Goal: Task Accomplishment & Management: Use online tool/utility

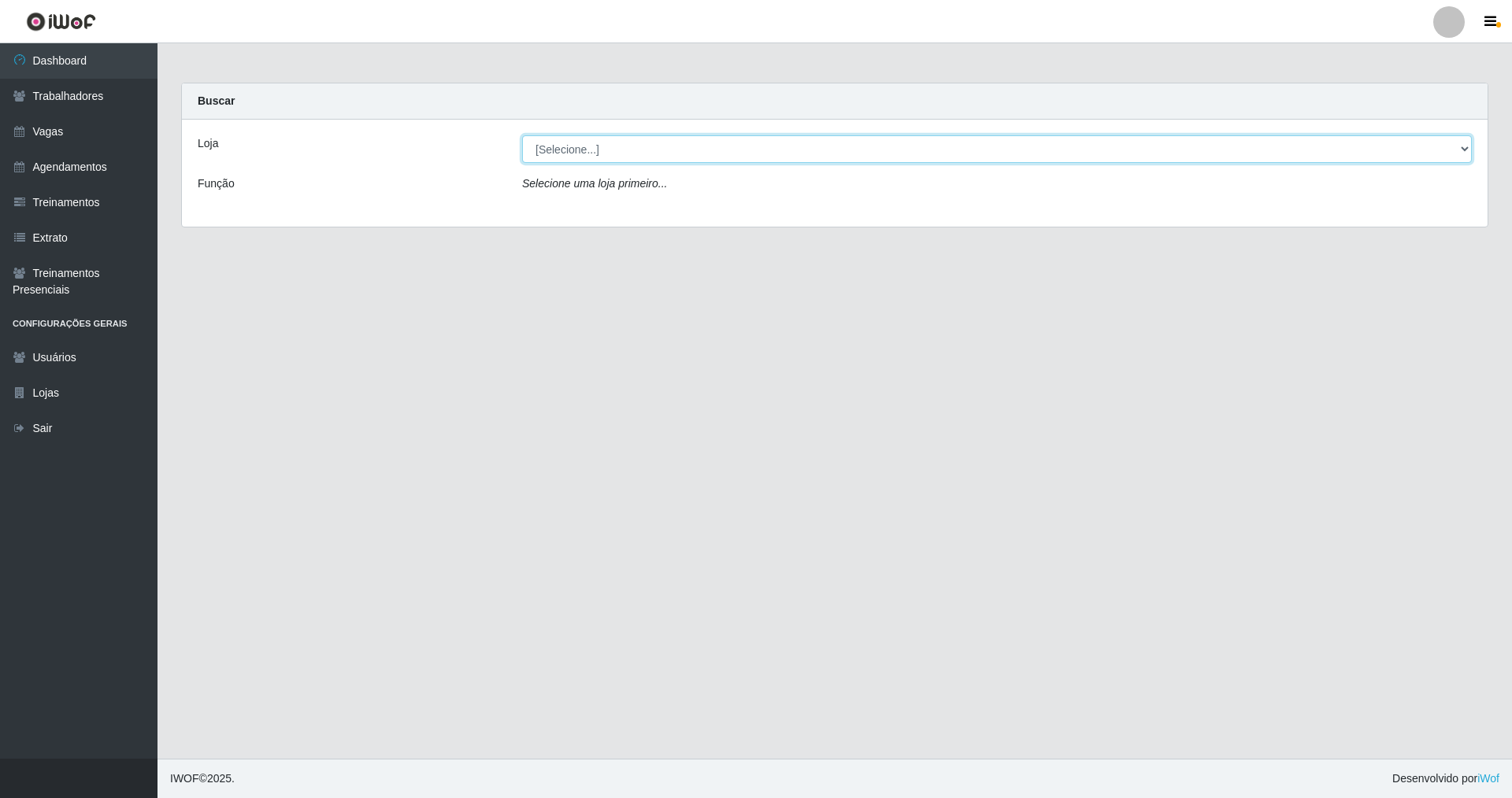
drag, startPoint x: 1468, startPoint y: 141, endPoint x: 1283, endPoint y: 162, distance: 186.2
click at [1415, 141] on select "[Selecione...] [GEOGRAPHIC_DATA] [GEOGRAPHIC_DATA]" at bounding box center [996, 149] width 950 height 28
select select "64"
click at [522, 135] on select "[Selecione...] [GEOGRAPHIC_DATA] [GEOGRAPHIC_DATA]" at bounding box center [996, 149] width 950 height 28
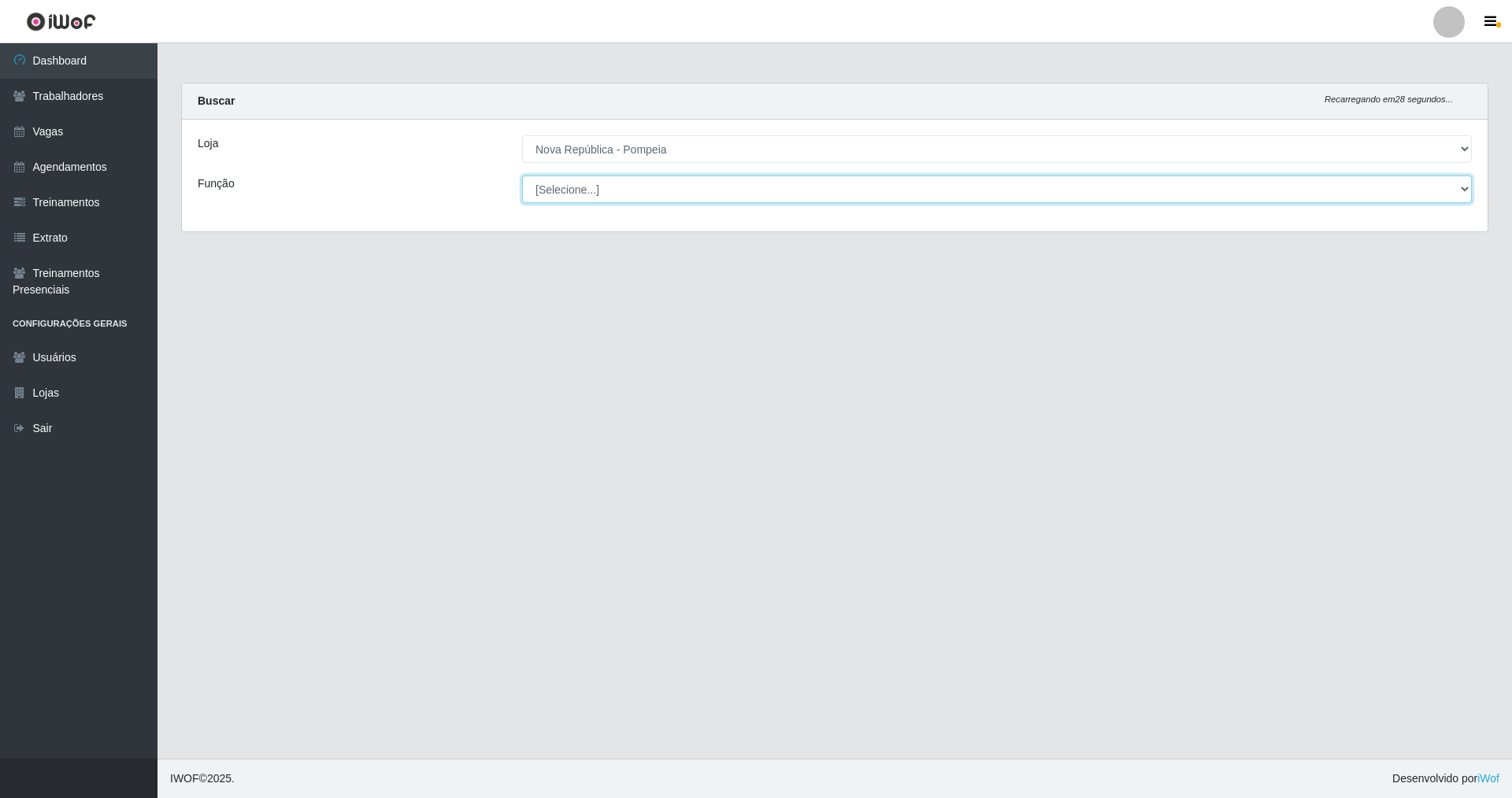
drag, startPoint x: 1461, startPoint y: 180, endPoint x: 1300, endPoint y: 200, distance: 162.2
click at [1411, 181] on select "[Selecione...] Balconista Operador de Caixa Recepcionista Repositor" at bounding box center [996, 190] width 950 height 28
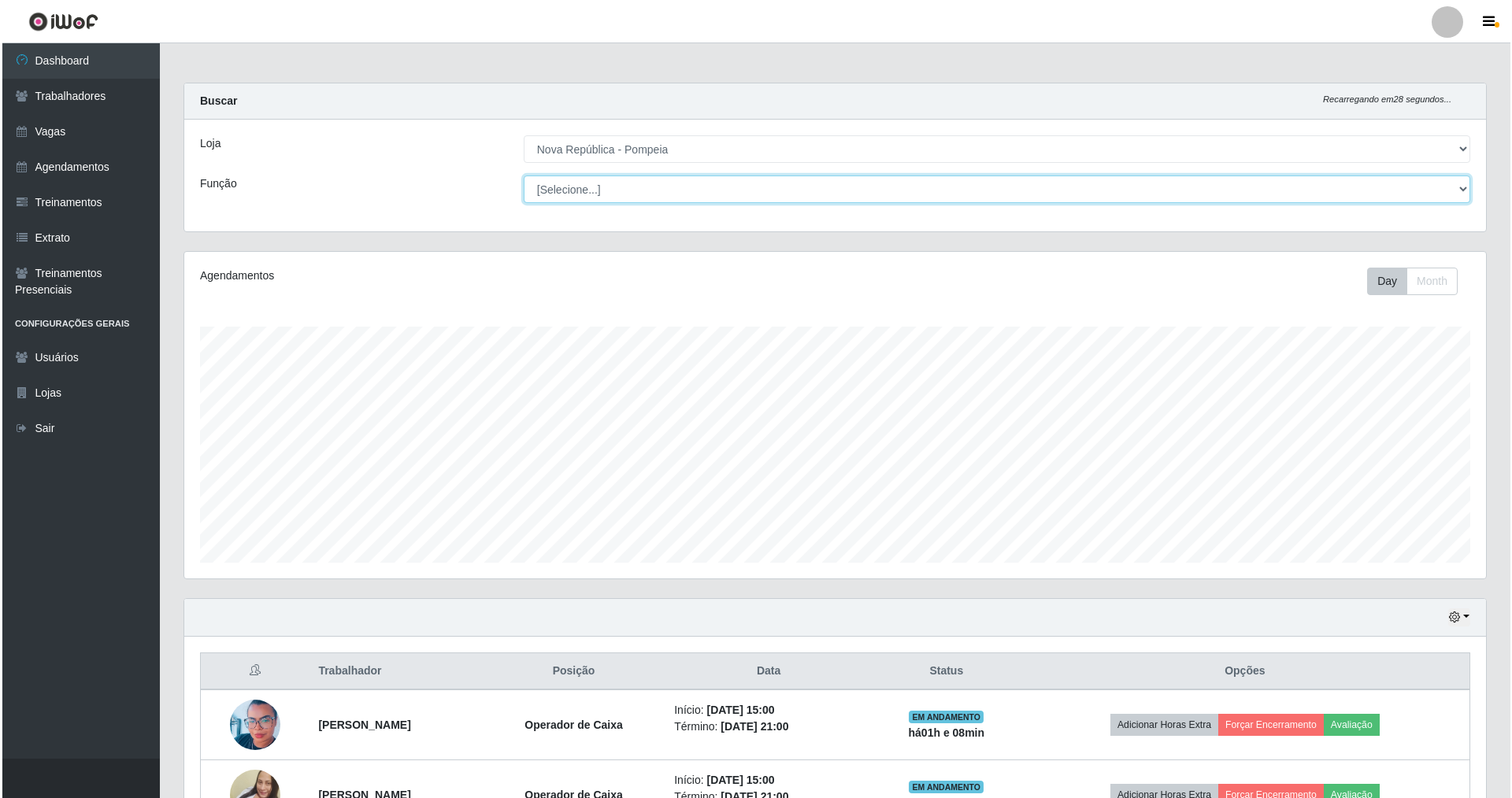
scroll to position [327, 1302]
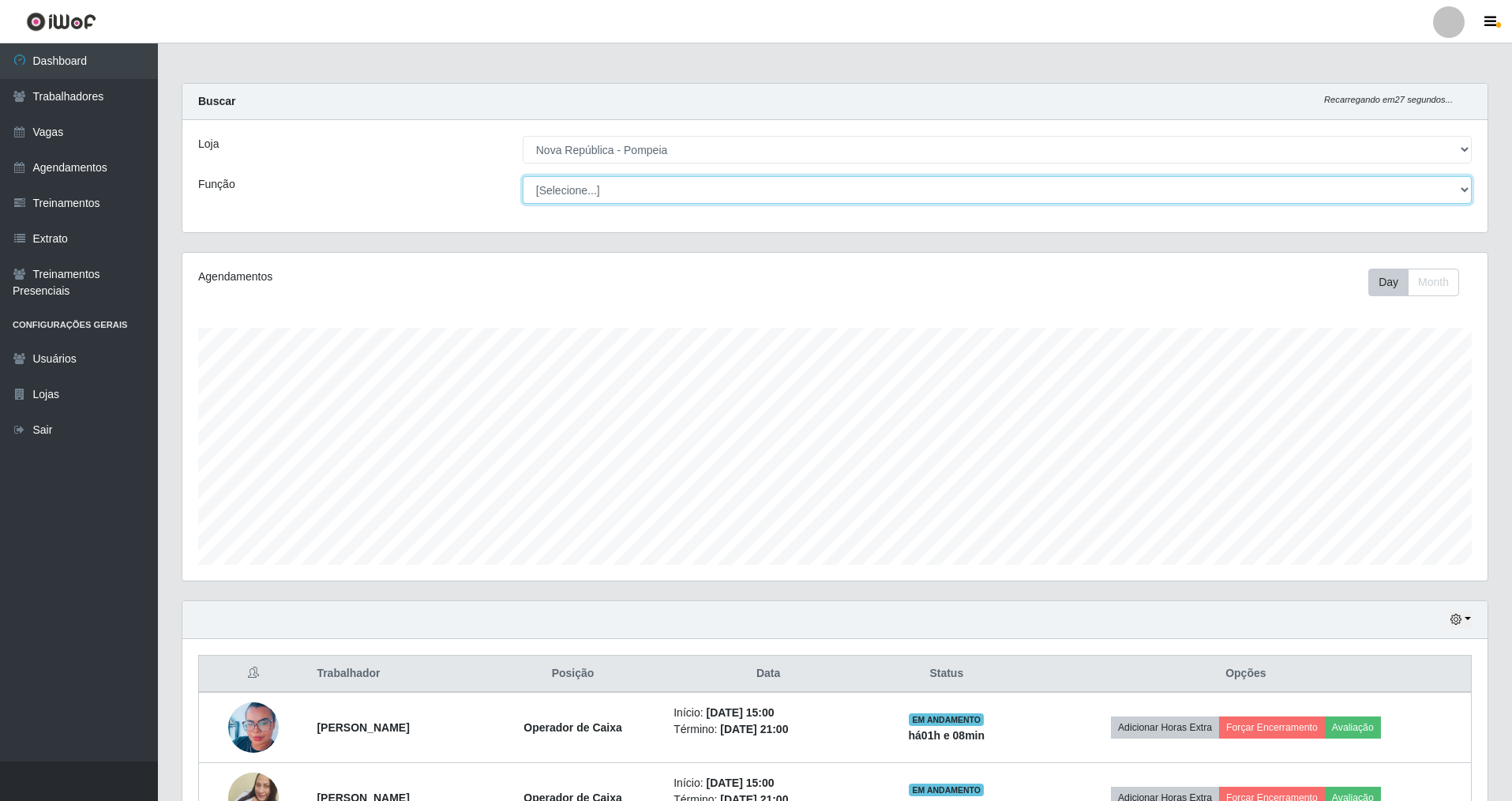
select select "22"
click at [523, 176] on select "[Selecione...] Balconista Operador de Caixa Recepcionista Repositor" at bounding box center [998, 190] width 949 height 28
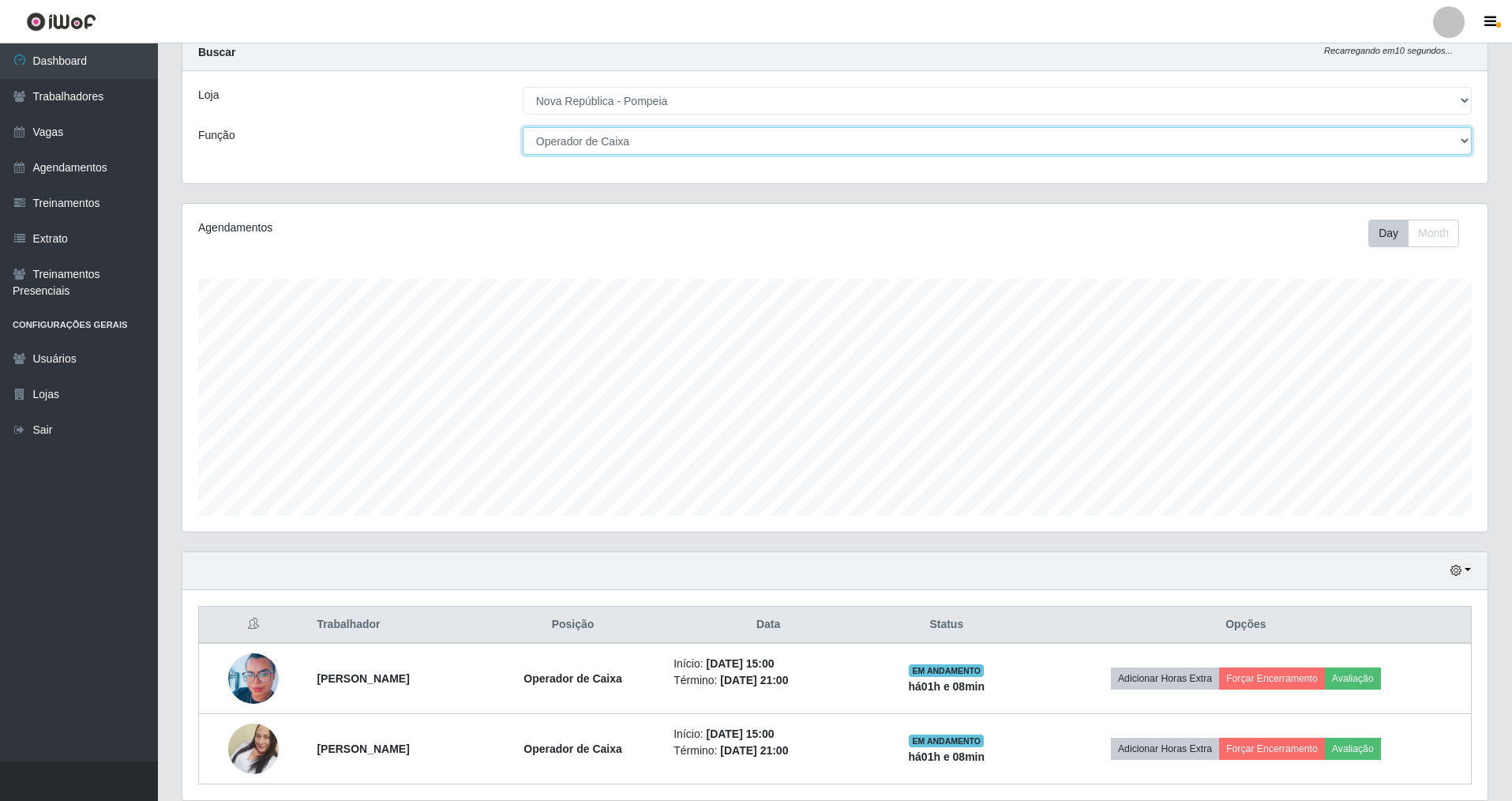
scroll to position [107, 0]
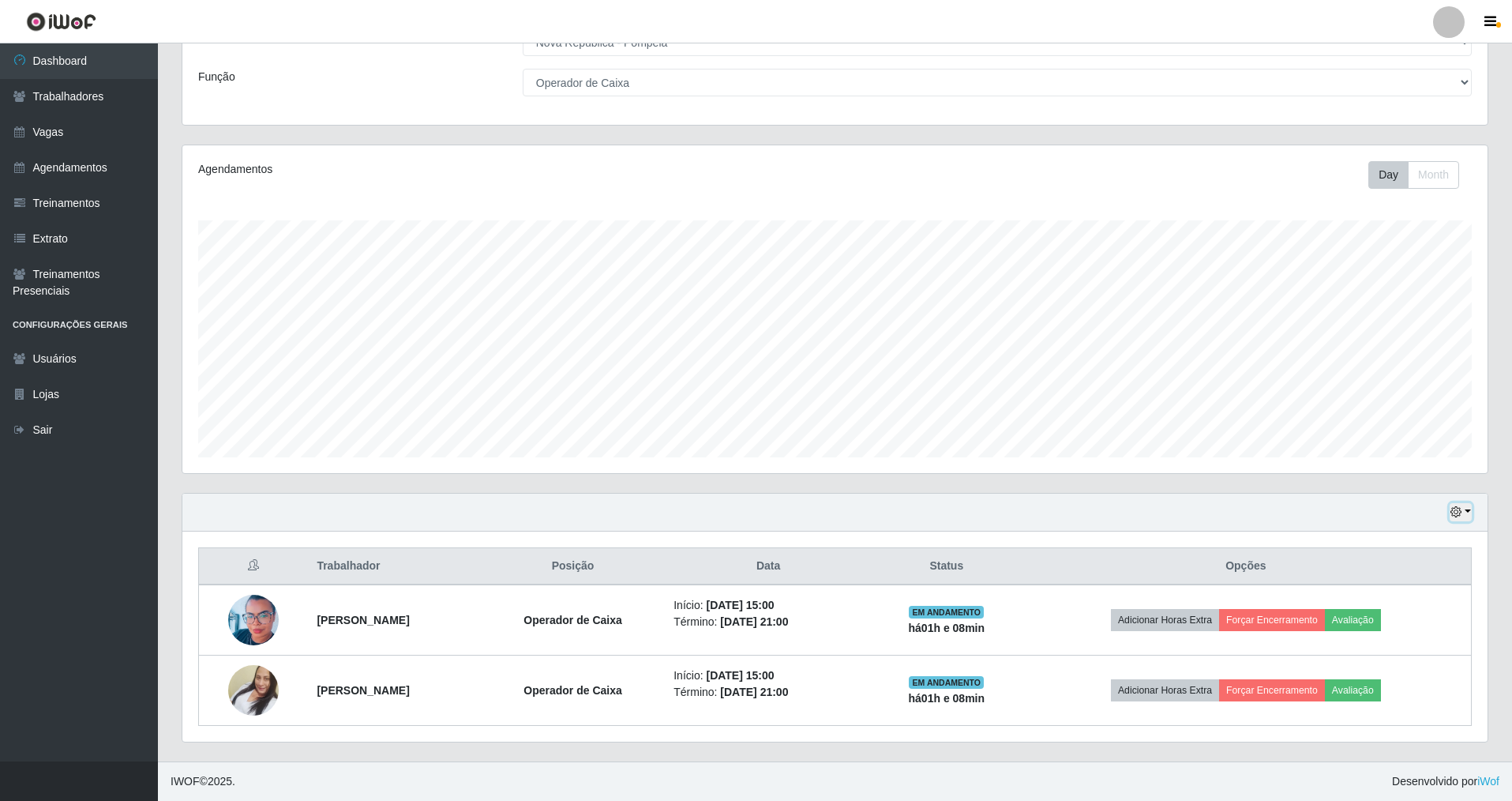
click at [1461, 512] on icon "button" at bounding box center [1456, 512] width 11 height 11
click at [1389, 567] on button "1 dia" at bounding box center [1409, 573] width 125 height 33
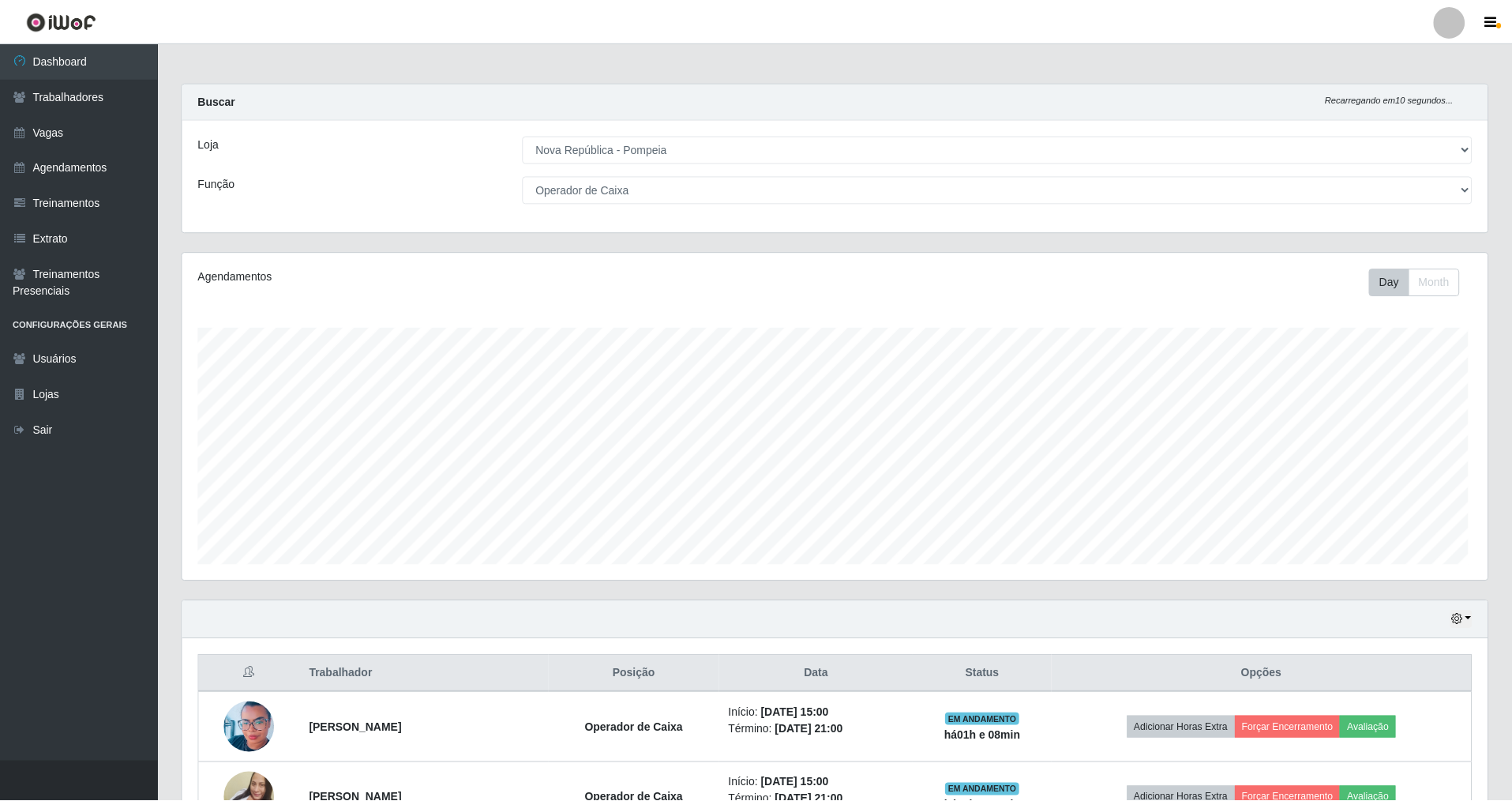
scroll to position [789688, 788303]
drag, startPoint x: 1511, startPoint y: 488, endPoint x: 1510, endPoint y: 583, distance: 95.0
click at [1509, 592] on div "Carregando... Buscar Recarregando em 5 segundos... Loja [Selecione...] [GEOGRAP…" at bounding box center [834, 582] width 1354 height 997
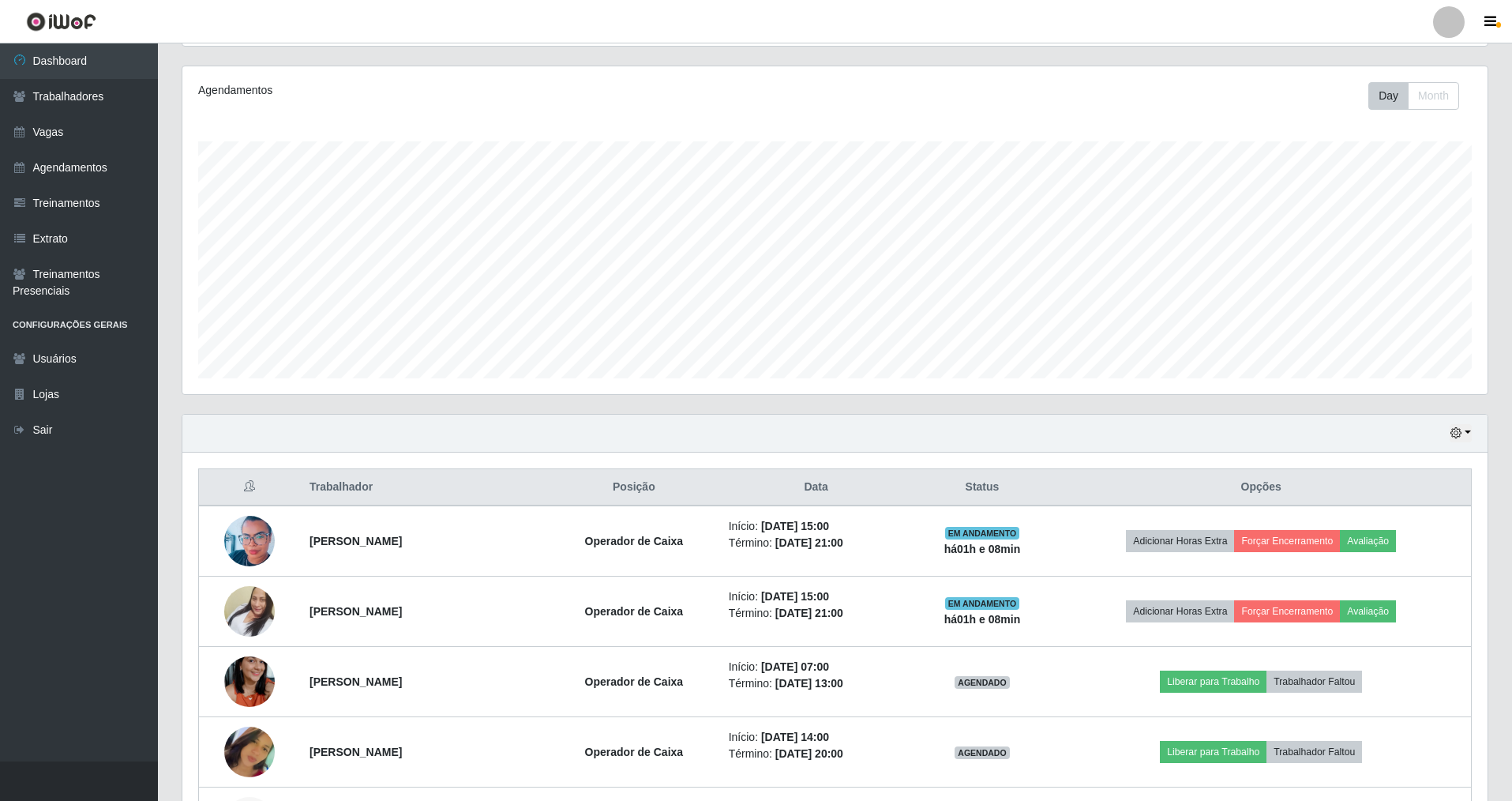
scroll to position [318, 0]
